Goal: Transaction & Acquisition: Book appointment/travel/reservation

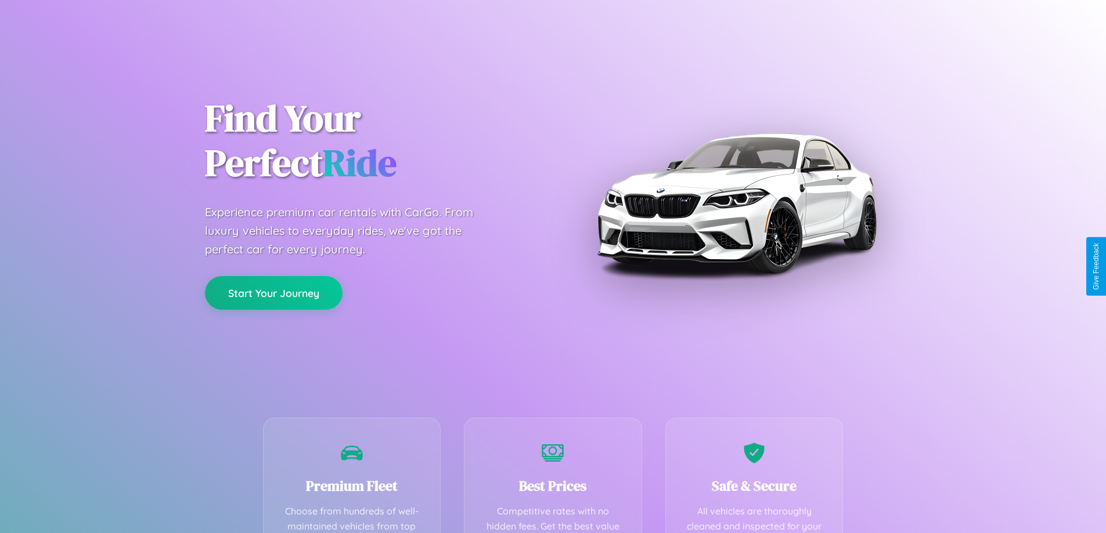
scroll to position [338, 0]
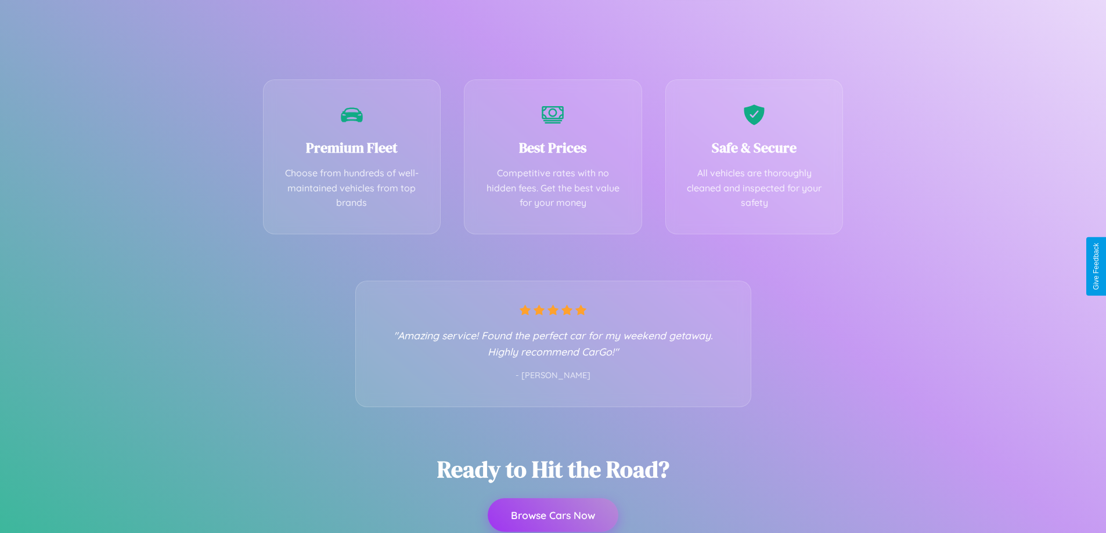
click at [553, 517] on button "Browse Cars Now" at bounding box center [553, 516] width 131 height 34
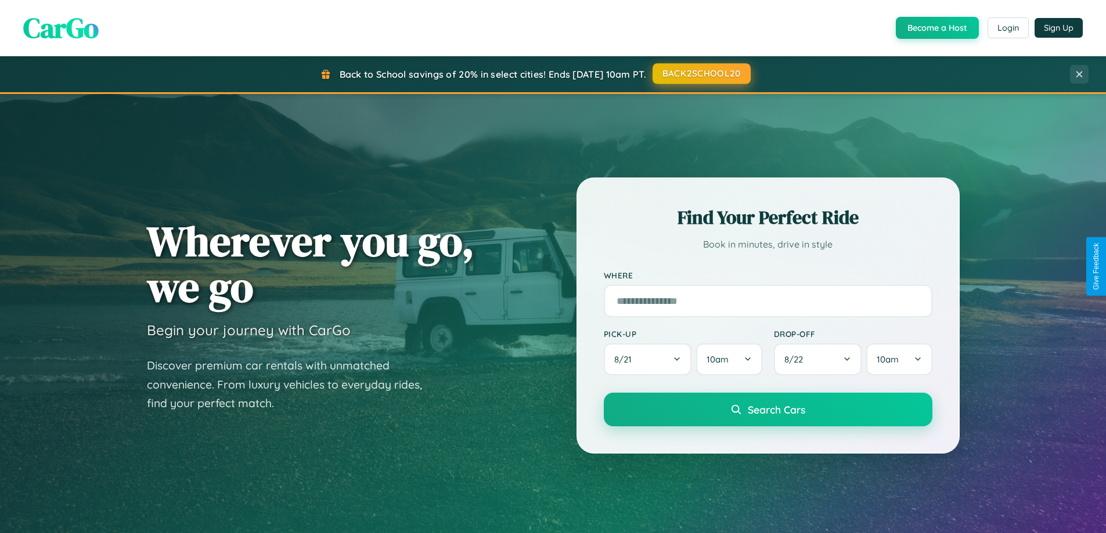
click at [701, 74] on button "BACK2SCHOOL20" at bounding box center [701, 73] width 98 height 21
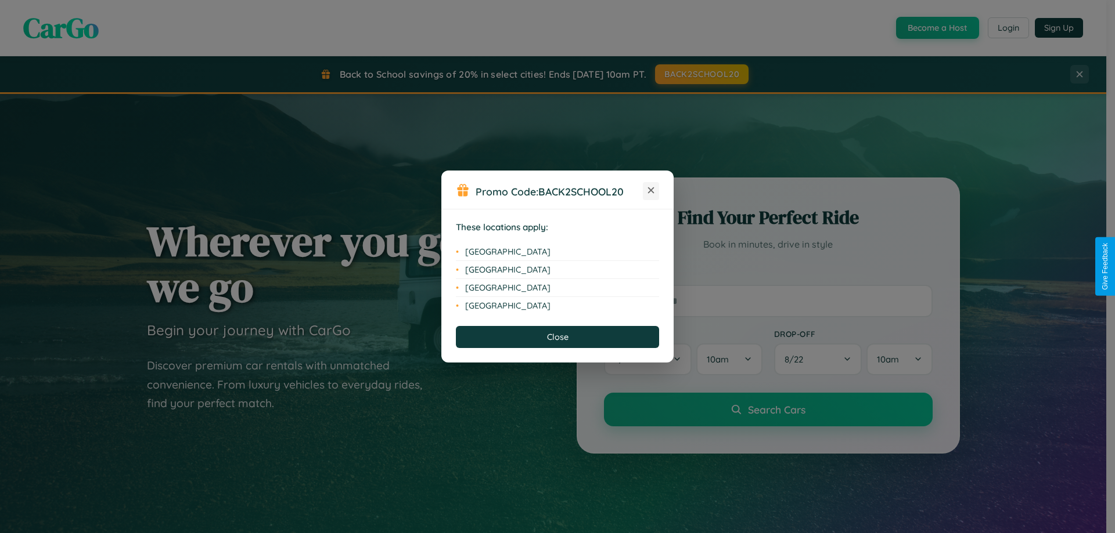
click at [651, 191] on icon at bounding box center [651, 191] width 6 height 6
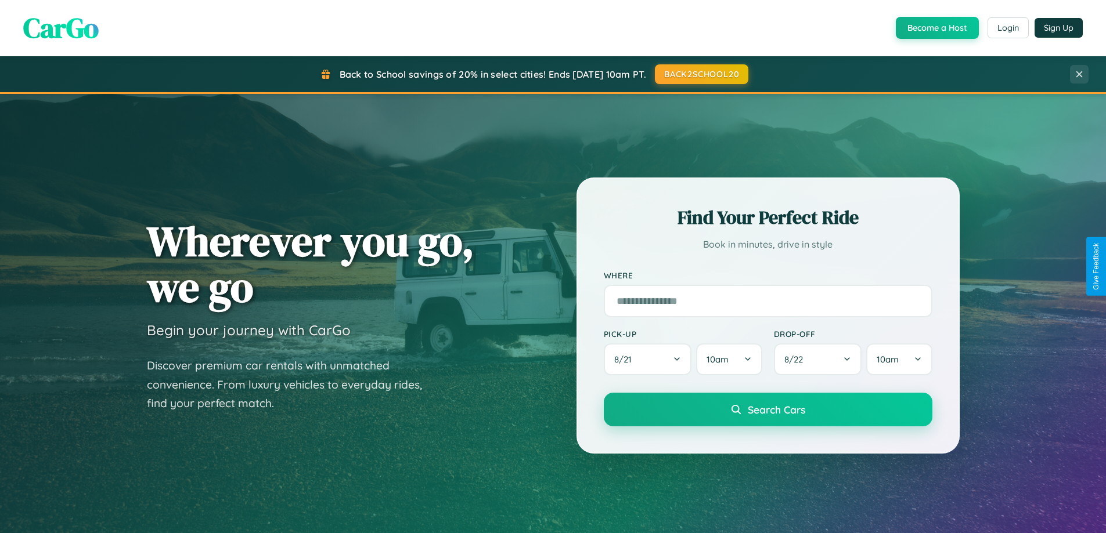
scroll to position [34, 0]
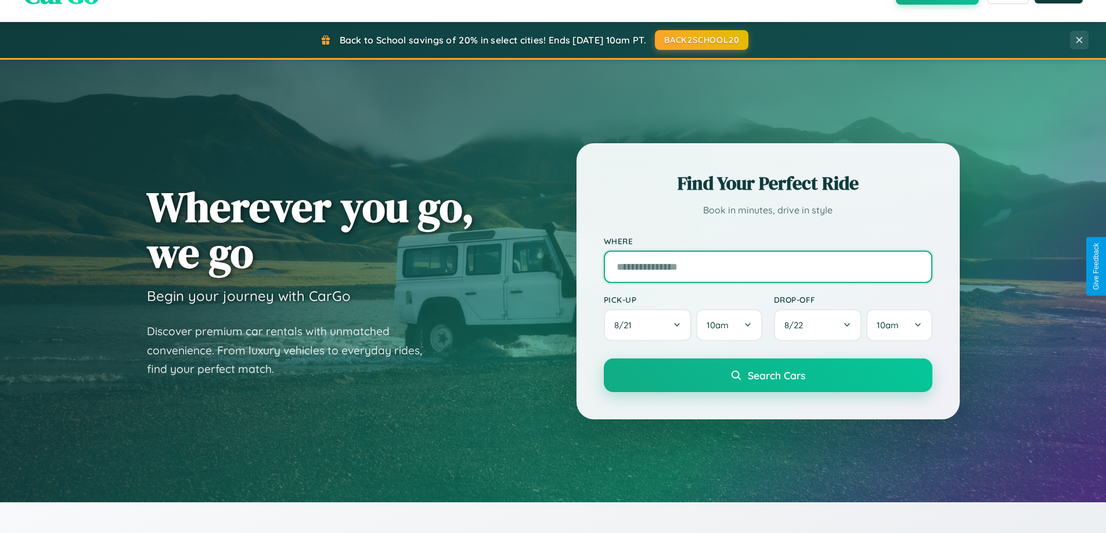
click at [767, 266] on input "text" at bounding box center [768, 267] width 329 height 33
type input "**********"
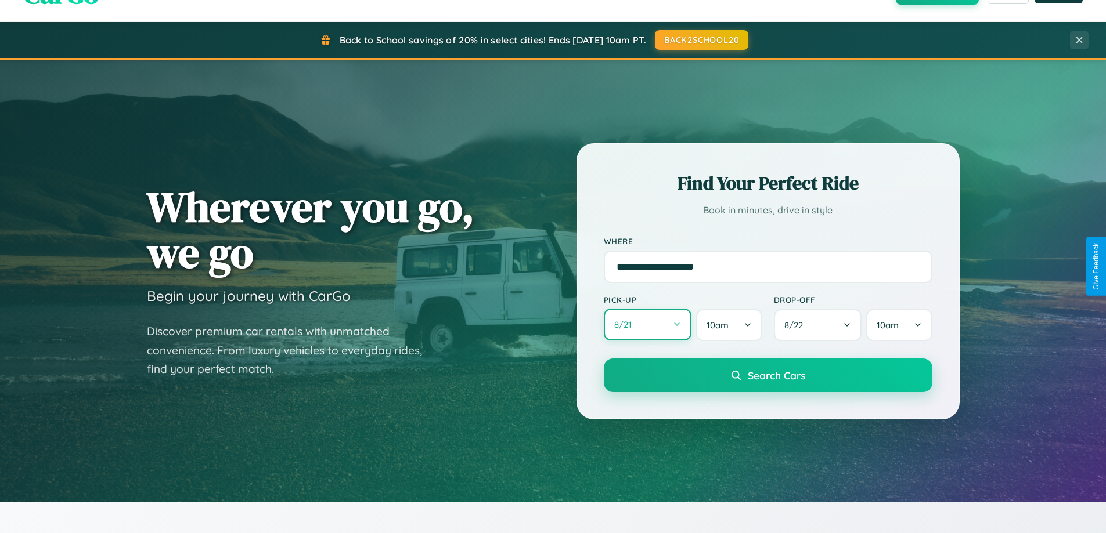
click at [647, 325] on button "8 / 21" at bounding box center [648, 325] width 88 height 32
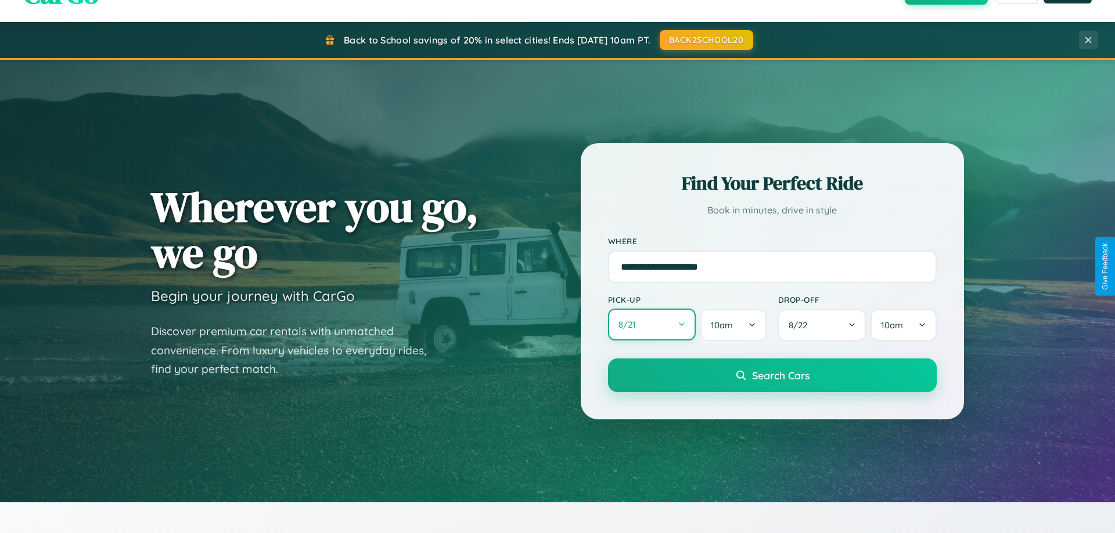
select select "*"
select select "****"
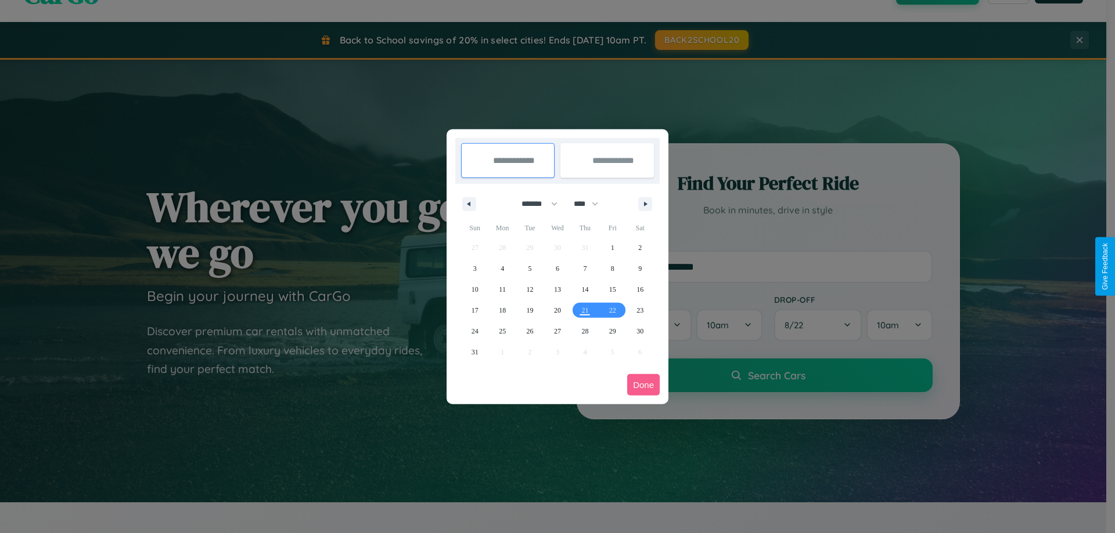
click at [534, 204] on select "******* ******** ***** ***** *** **** **** ****** ********* ******* ******** **…" at bounding box center [537, 203] width 49 height 19
select select "*"
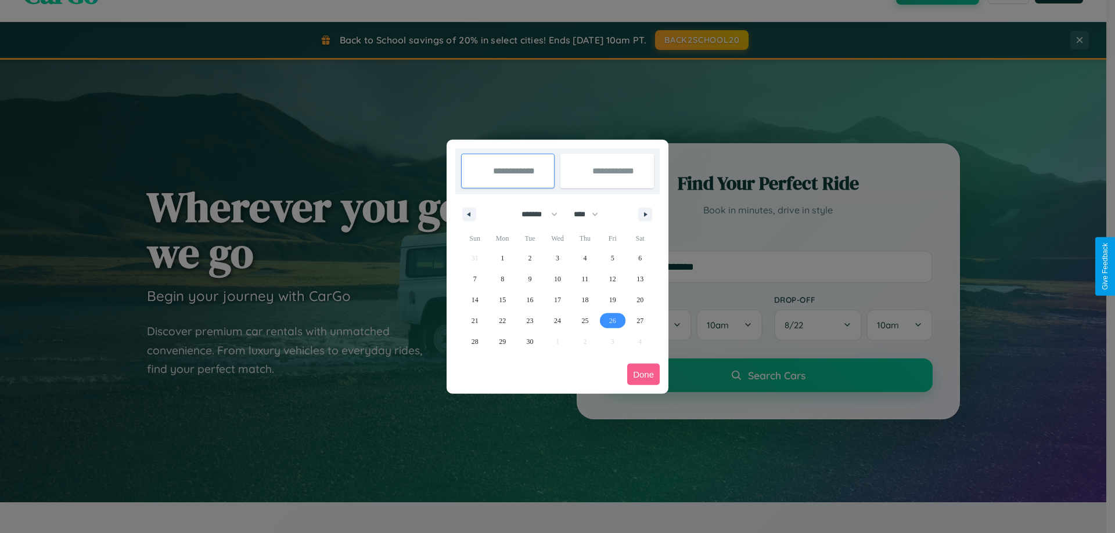
click at [612, 320] on span "26" at bounding box center [612, 321] width 7 height 21
type input "**********"
click at [645, 214] on icon "button" at bounding box center [647, 214] width 6 height 5
select select "*"
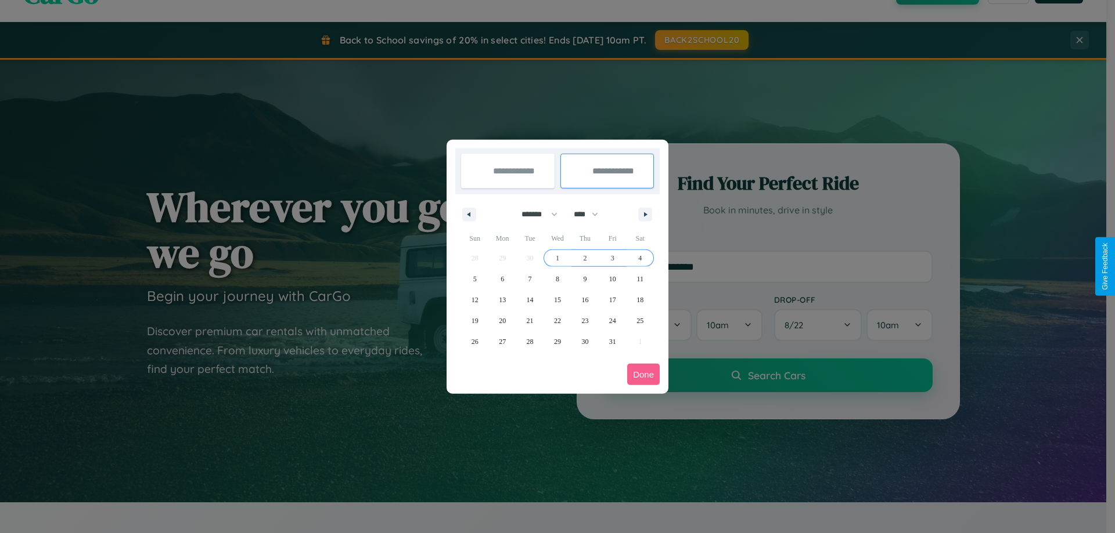
click at [640, 258] on span "4" at bounding box center [639, 258] width 3 height 21
type input "**********"
select select "*"
click at [643, 374] on button "Done" at bounding box center [643, 374] width 33 height 21
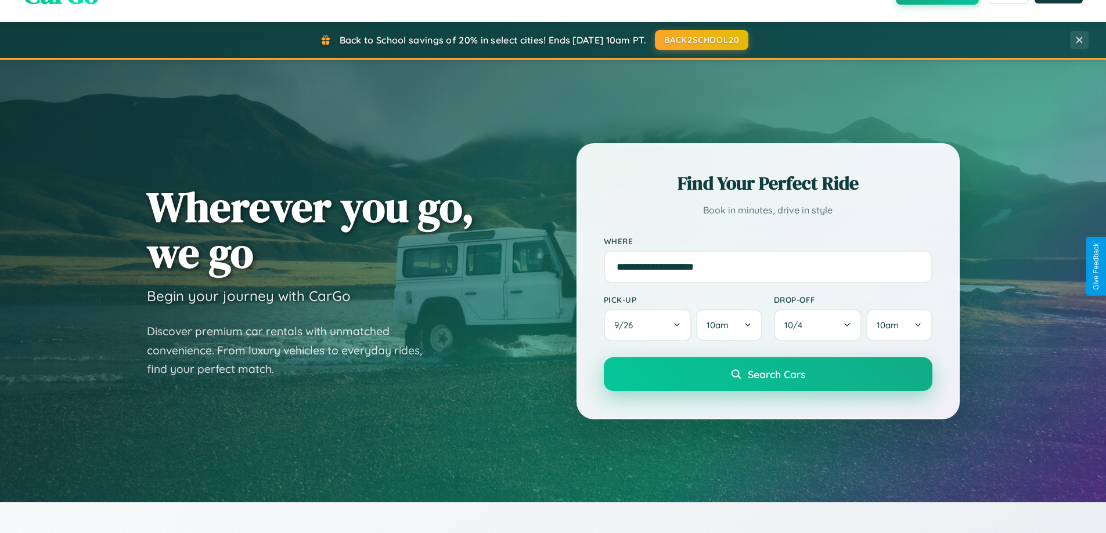
click at [767, 374] on span "Search Cars" at bounding box center [776, 374] width 57 height 13
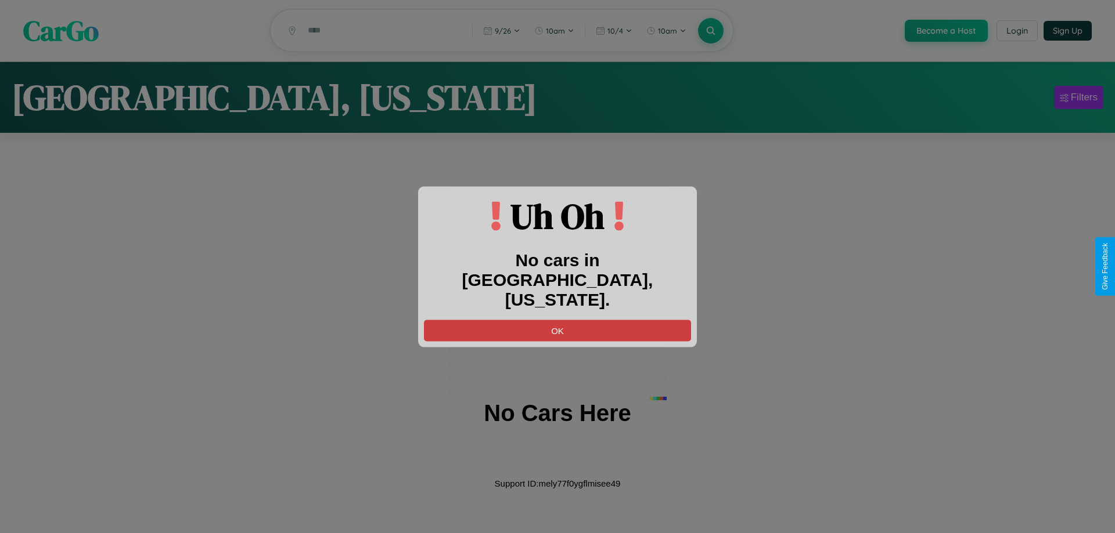
click at [557, 320] on button "OK" at bounding box center [557, 330] width 267 height 21
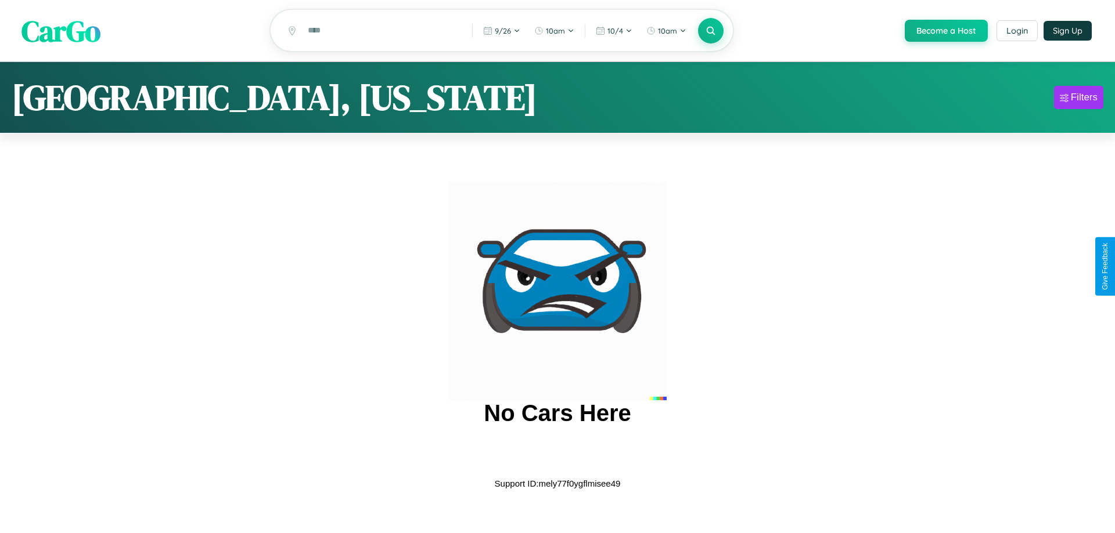
click at [61, 31] on span "CarGo" at bounding box center [60, 30] width 79 height 40
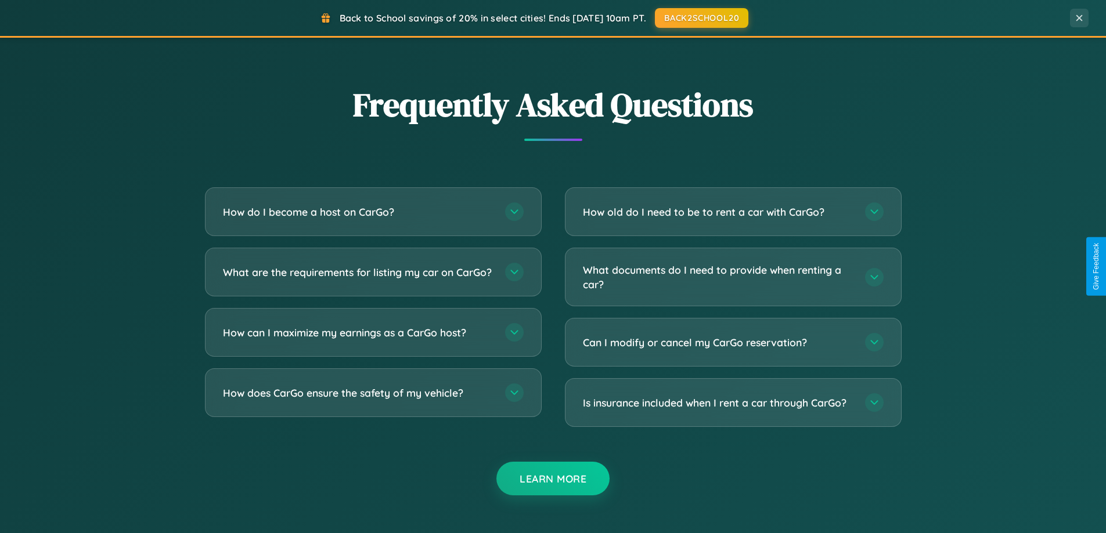
scroll to position [2234, 0]
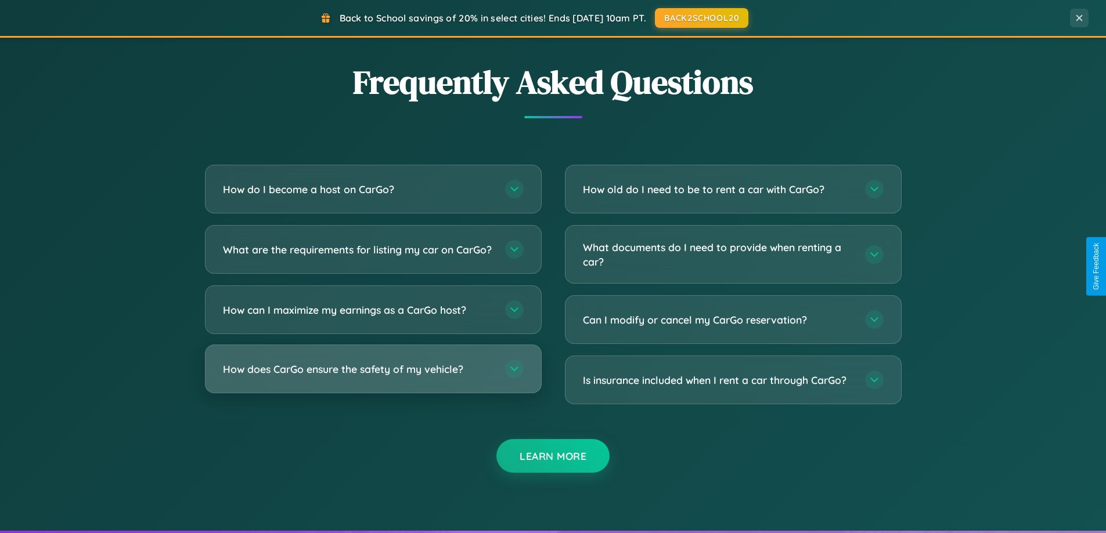
click at [373, 377] on h3 "How does CarGo ensure the safety of my vehicle?" at bounding box center [358, 369] width 271 height 15
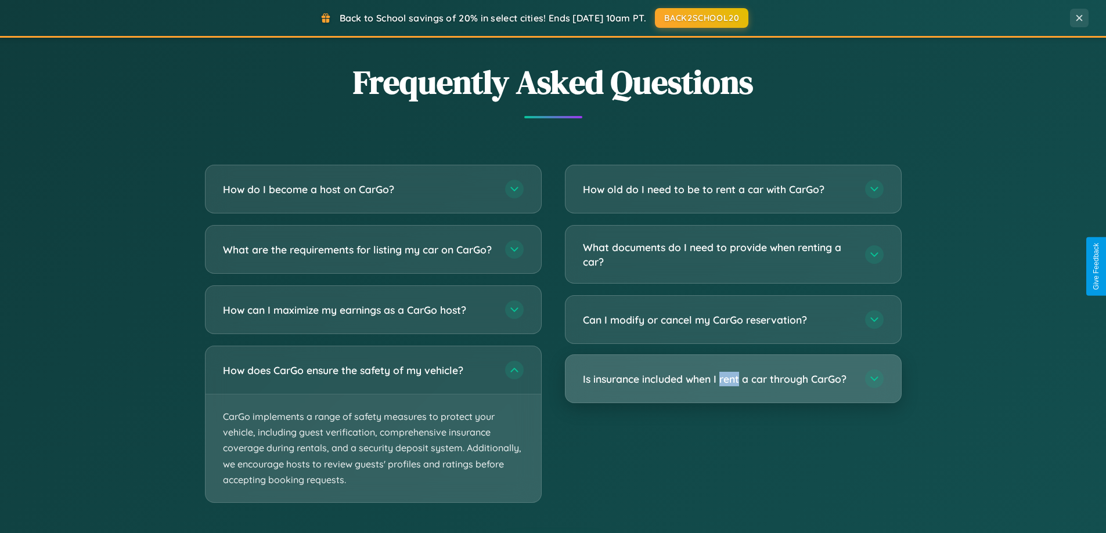
click at [733, 380] on h3 "Is insurance included when I rent a car through CarGo?" at bounding box center [718, 379] width 271 height 15
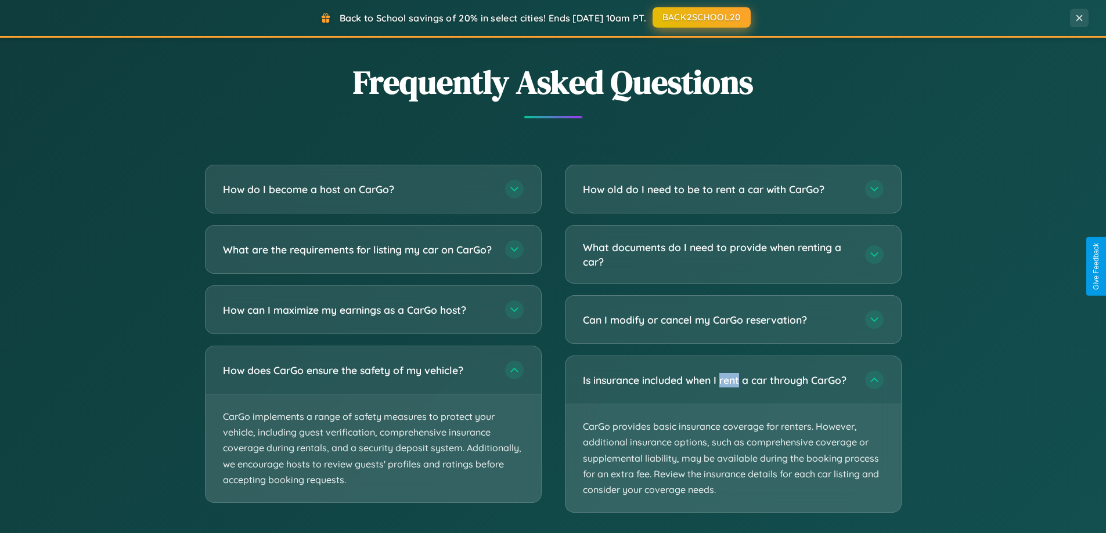
click at [701, 17] on button "BACK2SCHOOL20" at bounding box center [701, 17] width 98 height 21
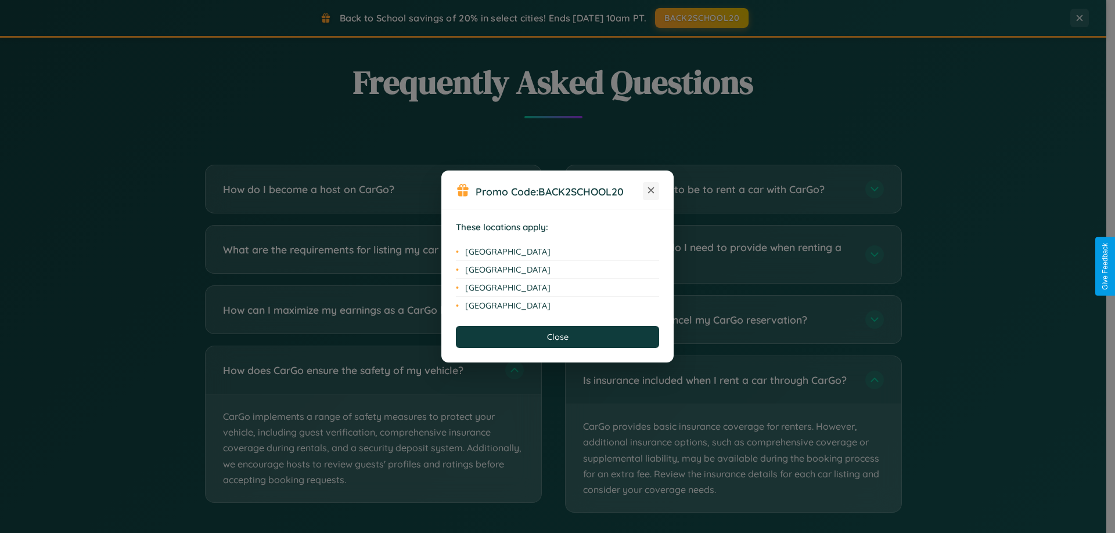
click at [651, 191] on icon at bounding box center [651, 191] width 6 height 6
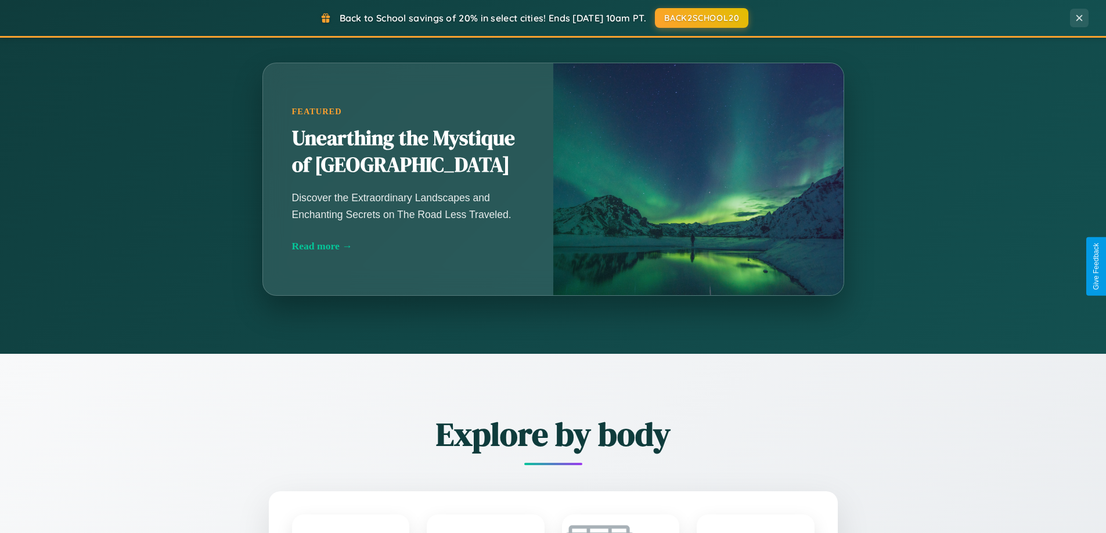
scroll to position [799, 0]
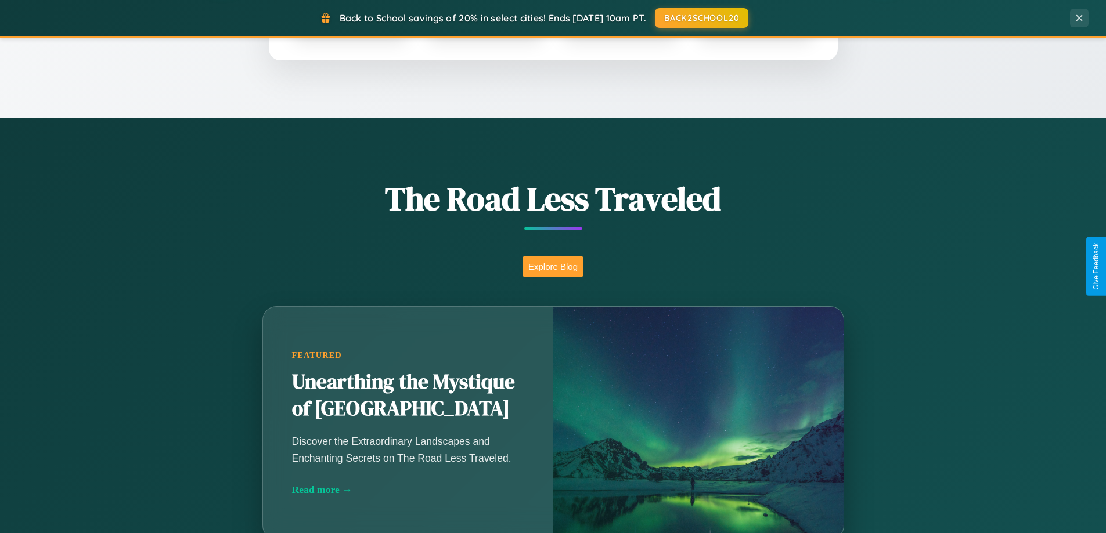
click at [553, 266] on button "Explore Blog" at bounding box center [552, 266] width 61 height 21
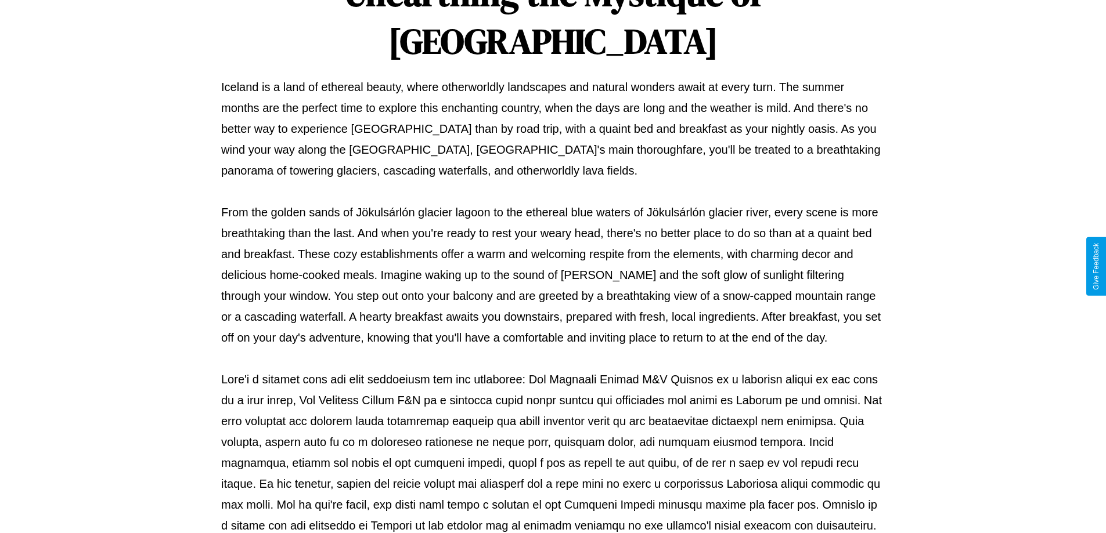
scroll to position [376, 0]
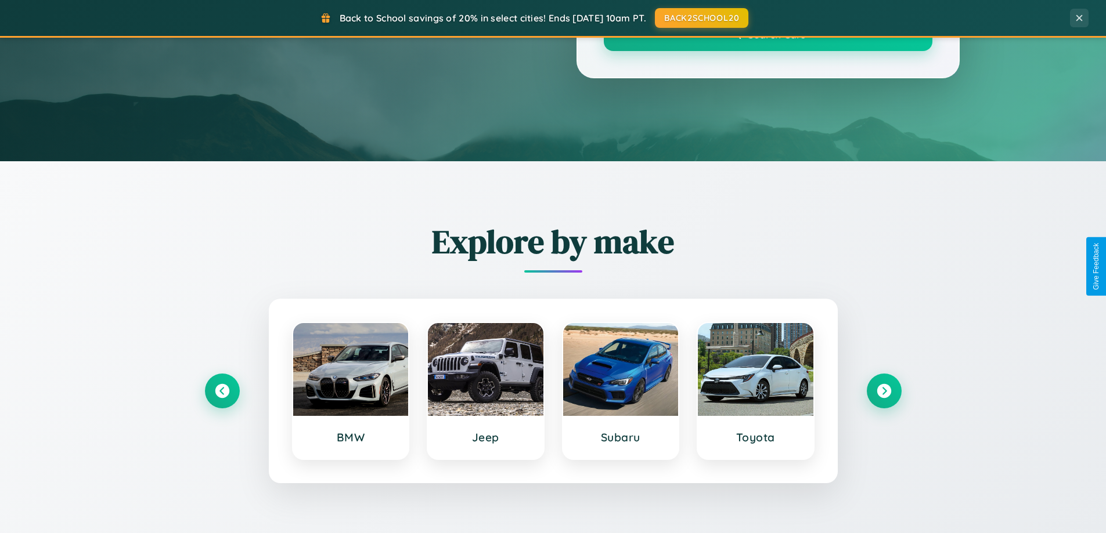
scroll to position [799, 0]
